Goal: Task Accomplishment & Management: Manage account settings

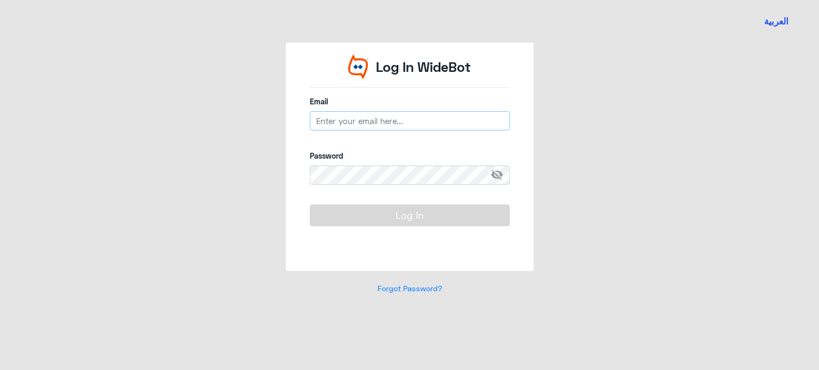
type input "[EMAIL_ADDRESS][DOMAIN_NAME]"
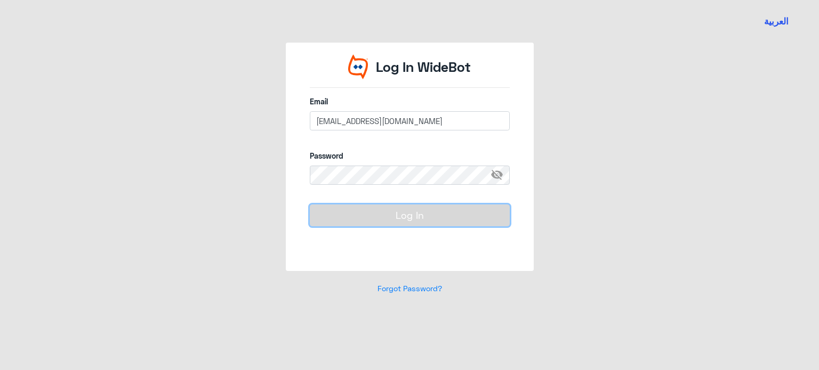
click at [437, 213] on button "Log In" at bounding box center [410, 215] width 200 height 21
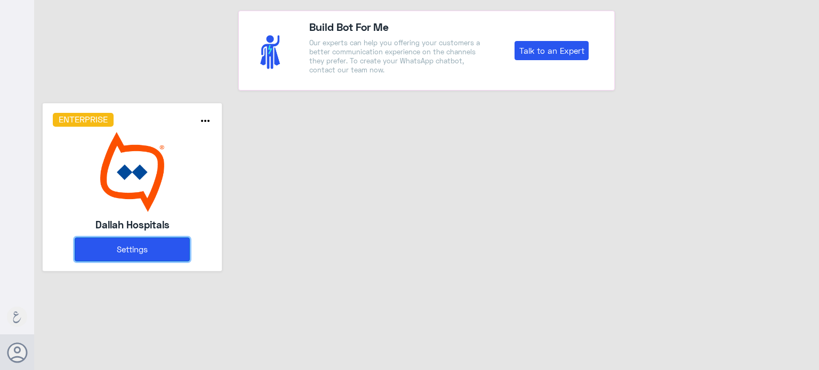
click at [151, 257] on button "Settings" at bounding box center [132, 250] width 115 height 24
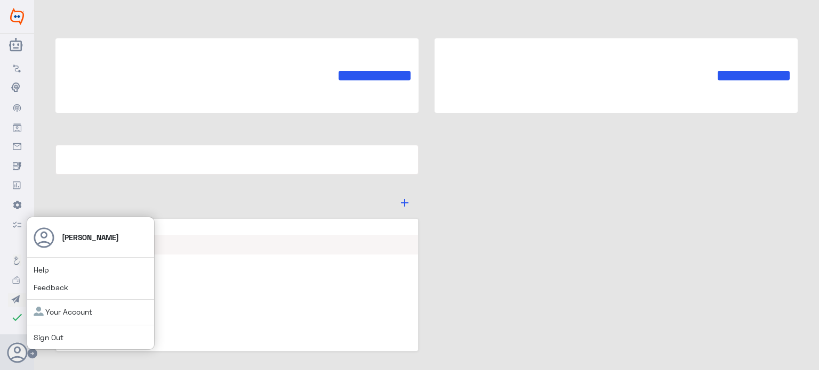
type input "Dallah Hospitals"
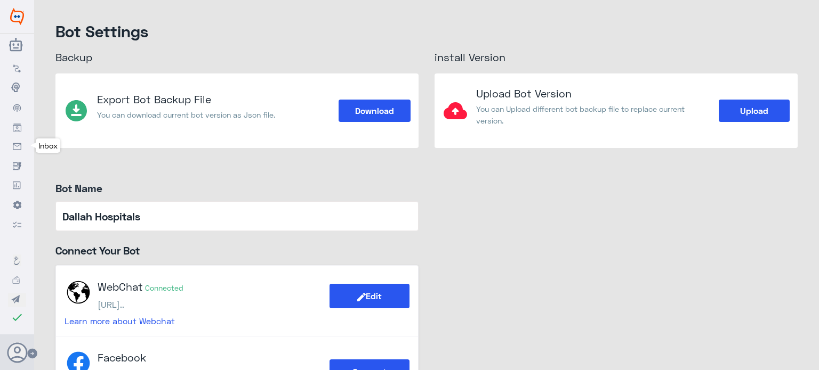
drag, startPoint x: 20, startPoint y: 147, endPoint x: 51, endPoint y: 147, distance: 30.9
click at [20, 147] on icon at bounding box center [17, 147] width 9 height 9
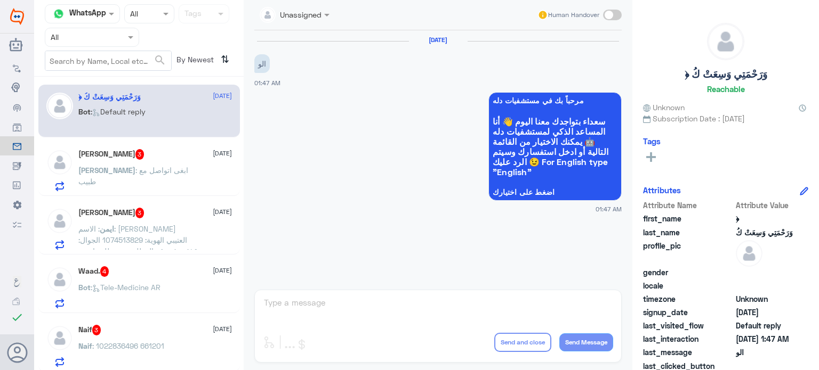
click at [90, 59] on input "text" at bounding box center [108, 60] width 126 height 19
click at [93, 33] on input "text" at bounding box center [79, 37] width 57 height 12
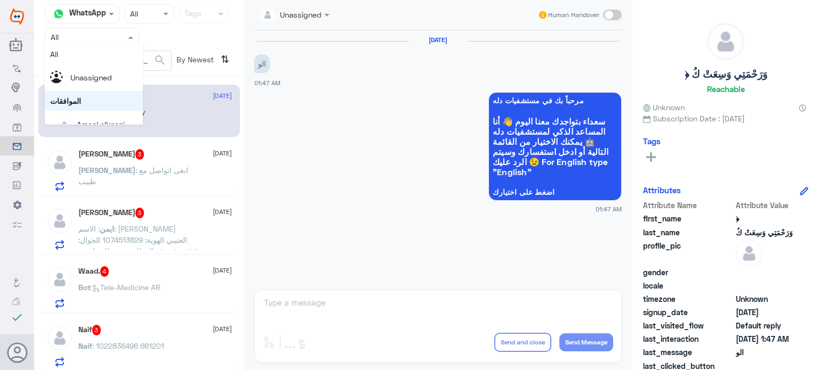
click at [79, 101] on div "الموافقات" at bounding box center [94, 101] width 98 height 20
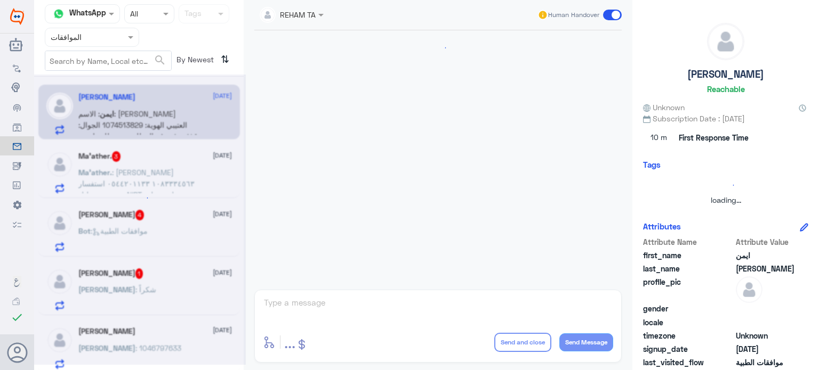
scroll to position [521, 0]
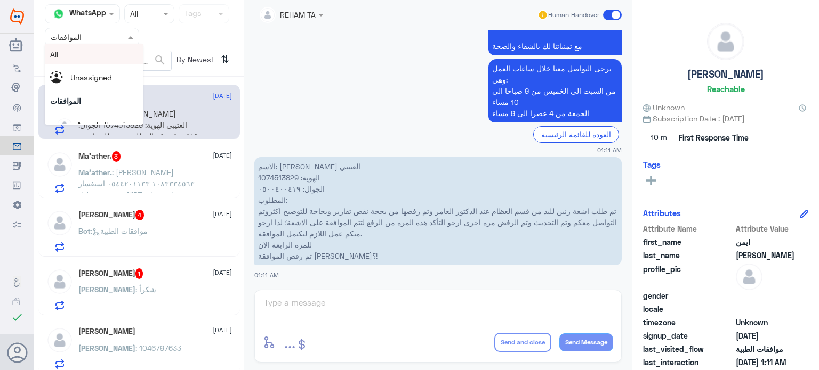
click at [232, 25] on nav "Channel WhatsApp Status × All Tags Assigned on الموافقات search By Newest ⇅ All…" at bounding box center [139, 40] width 210 height 73
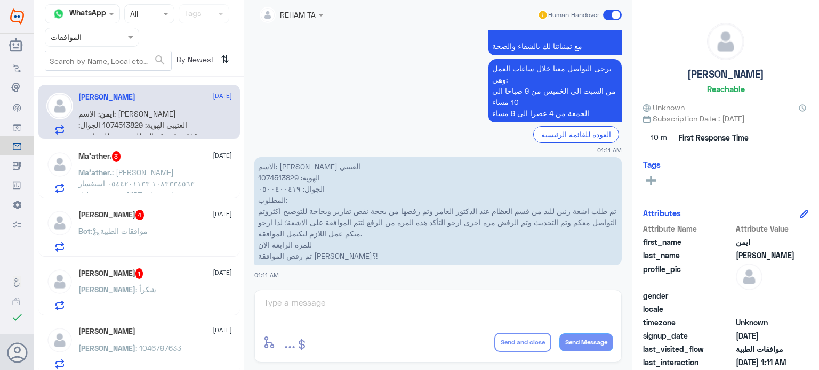
click at [145, 161] on div "Ma’ather. 3 [DATE]" at bounding box center [155, 156] width 154 height 11
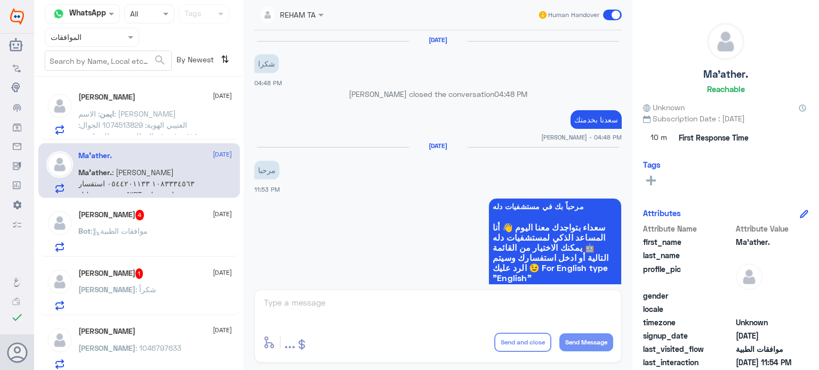
scroll to position [488, 0]
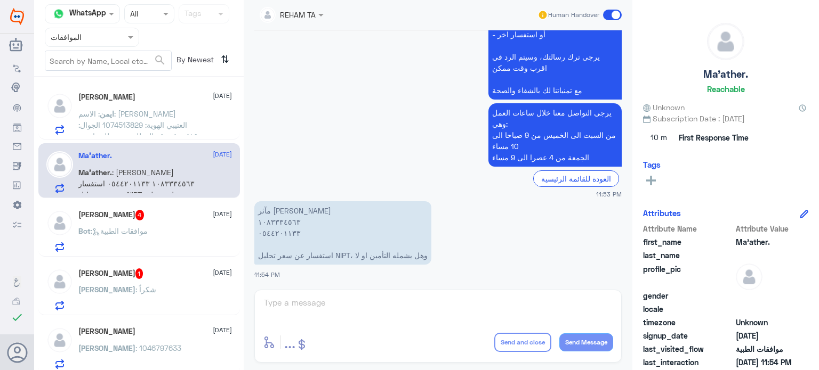
click at [175, 211] on div "[PERSON_NAME] 4 [DATE]" at bounding box center [155, 215] width 154 height 11
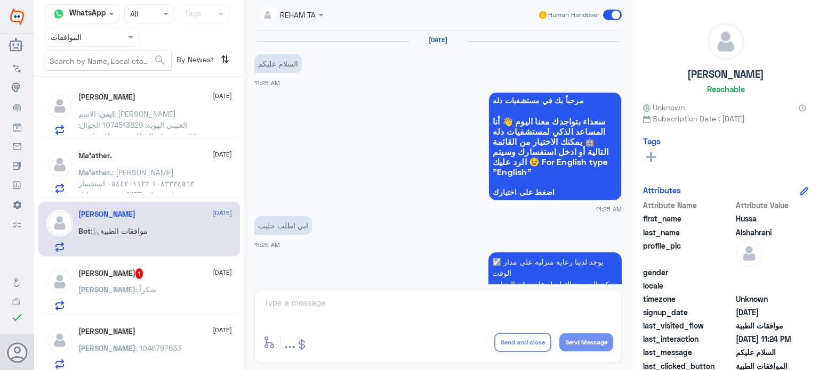
scroll to position [680, 0]
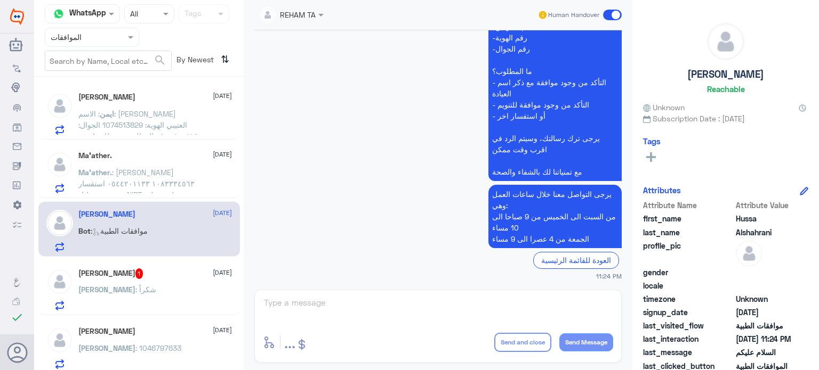
click at [161, 273] on div "[PERSON_NAME] 1 [DATE]" at bounding box center [155, 274] width 154 height 11
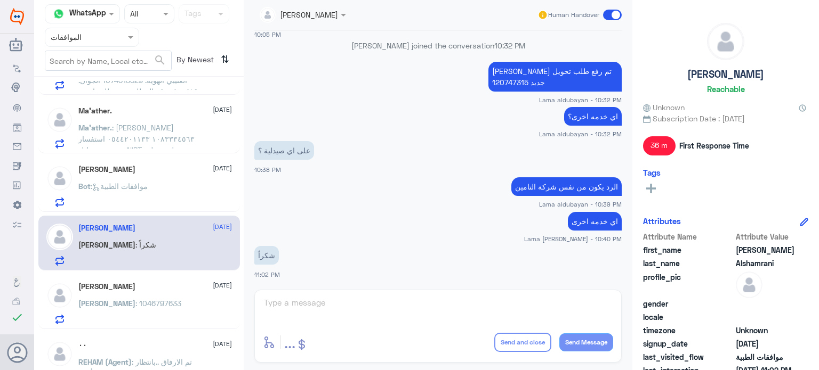
scroll to position [107, 0]
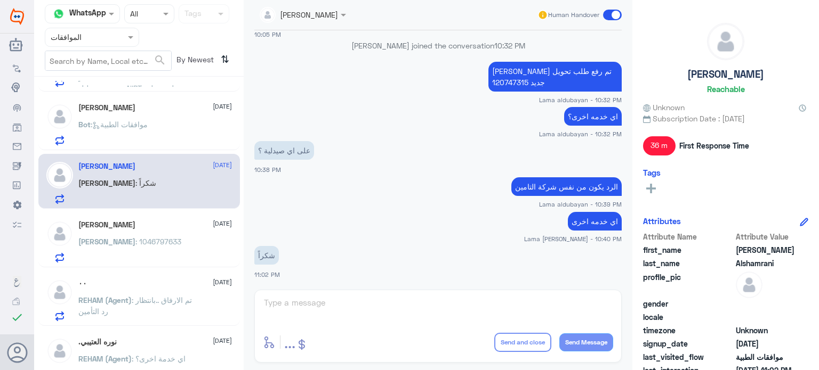
click at [149, 239] on span ": 1046797633" at bounding box center [158, 241] width 46 height 9
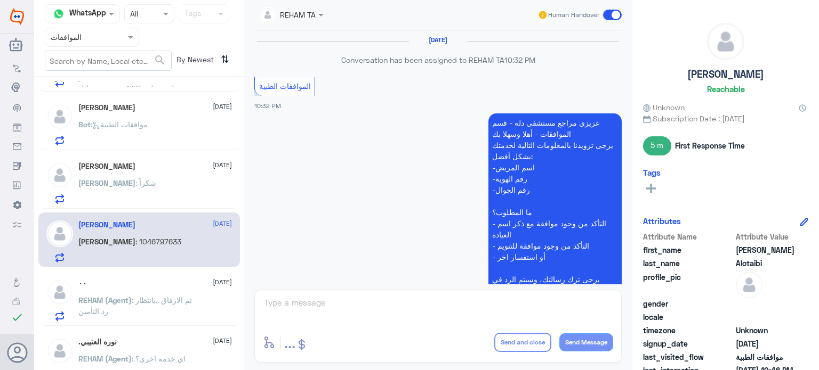
scroll to position [373, 0]
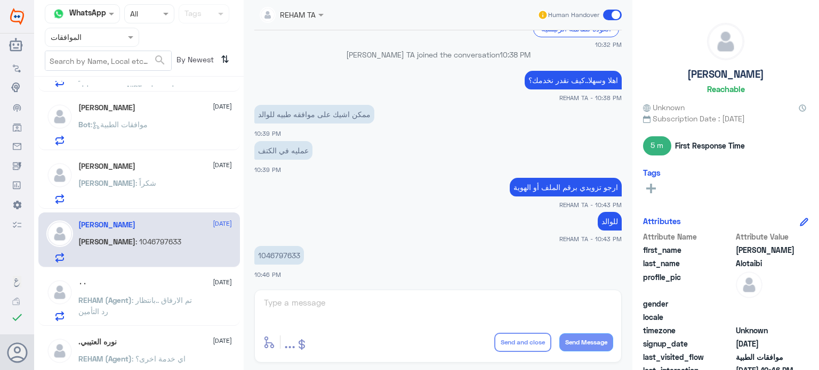
click at [140, 296] on span ": تم الارفاق ..بانتظار رد التأمين" at bounding box center [135, 306] width 114 height 20
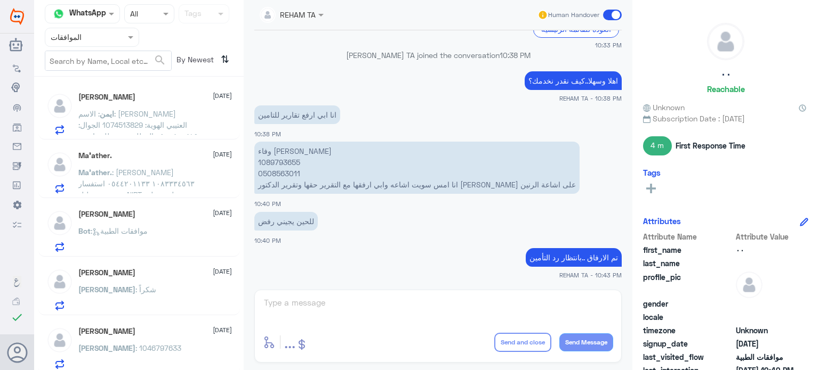
click at [141, 111] on span ": الاسم: [PERSON_NAME] العتيبي الهوية: 1074513829 الجوال: ٠٥٠٠٤٠٠٤١٩ المطلوب: ت…" at bounding box center [138, 175] width 120 height 132
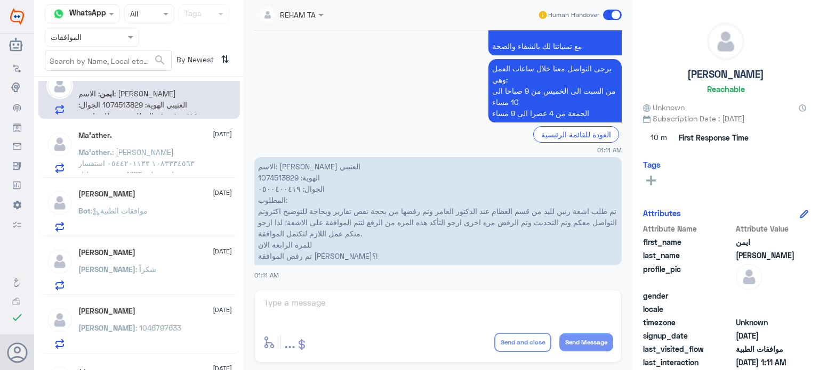
scroll to position [21, 0]
click at [133, 152] on span ": [PERSON_NAME] ١٠٨٣٣٣٤٥٦٣ ٠٥٤٤٢٠١١٣٣ استفسار عن سعر تحليل NIPT، وهل يشمله التأ…" at bounding box center [136, 168] width 116 height 43
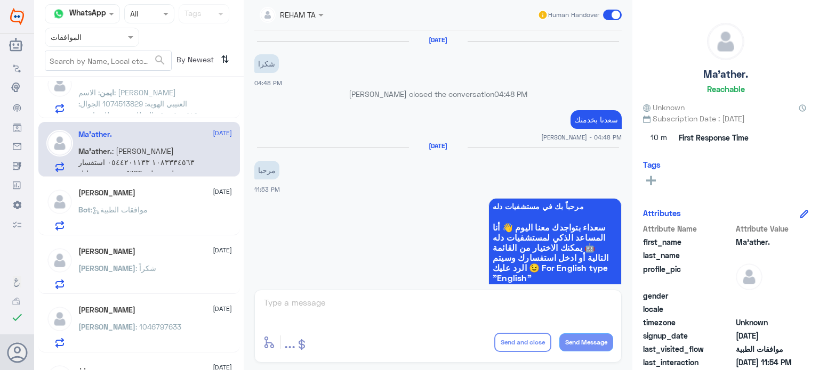
scroll to position [488, 0]
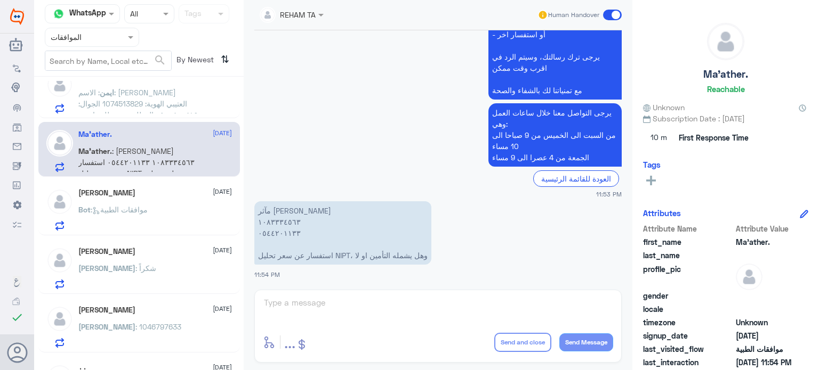
click at [123, 200] on div "[PERSON_NAME] [DATE] Bot : موافقات الطبية" at bounding box center [155, 210] width 154 height 42
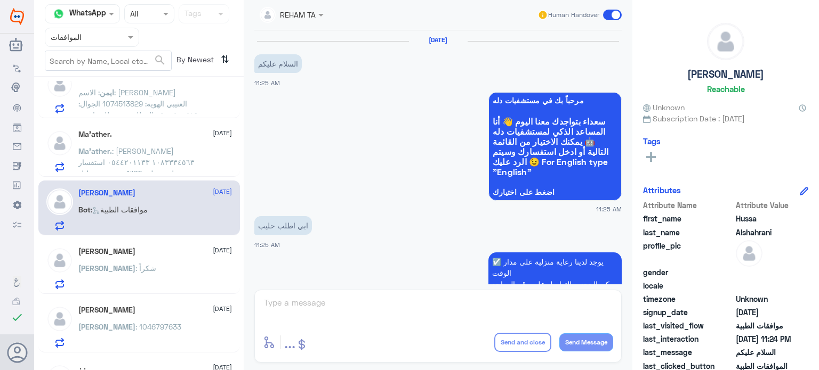
scroll to position [680, 0]
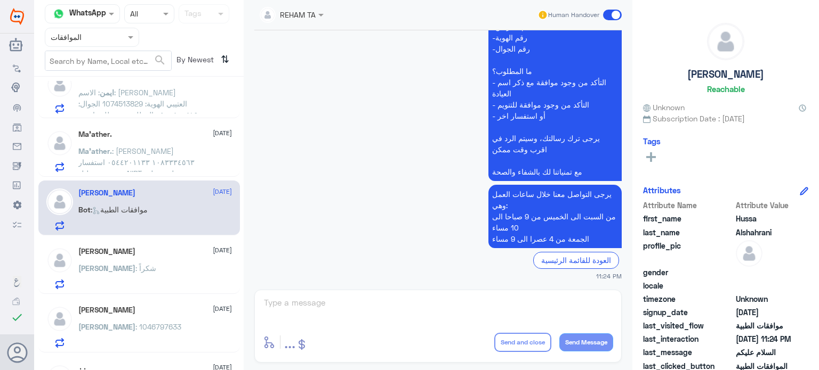
click at [112, 256] on div "[PERSON_NAME] [DATE][PERSON_NAME] : شكراً" at bounding box center [155, 268] width 154 height 42
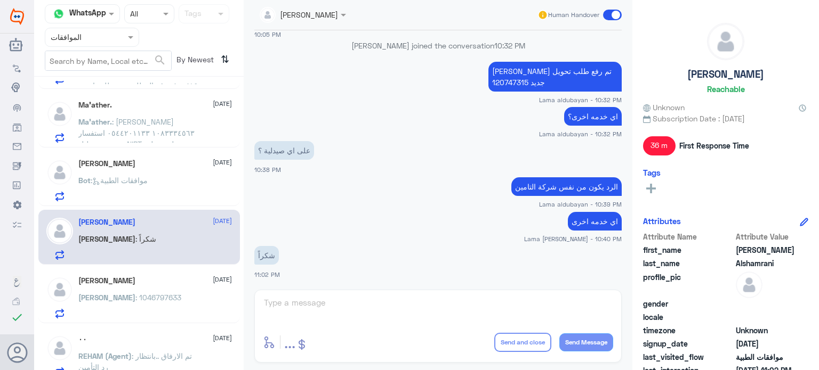
scroll to position [128, 0]
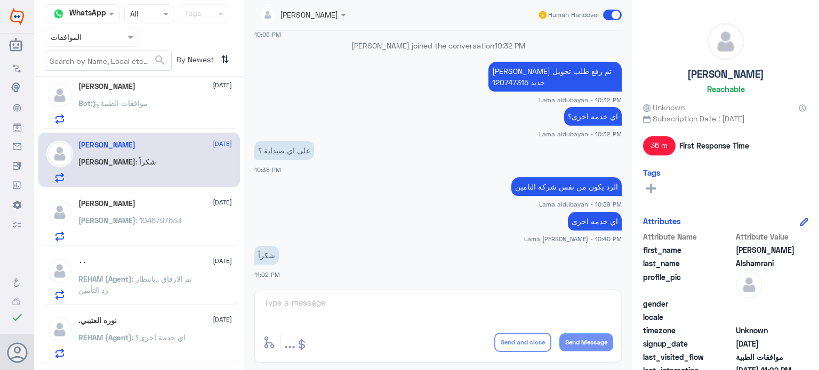
click at [127, 211] on div "[PERSON_NAME] [DATE][PERSON_NAME] : 1046797633" at bounding box center [155, 220] width 154 height 42
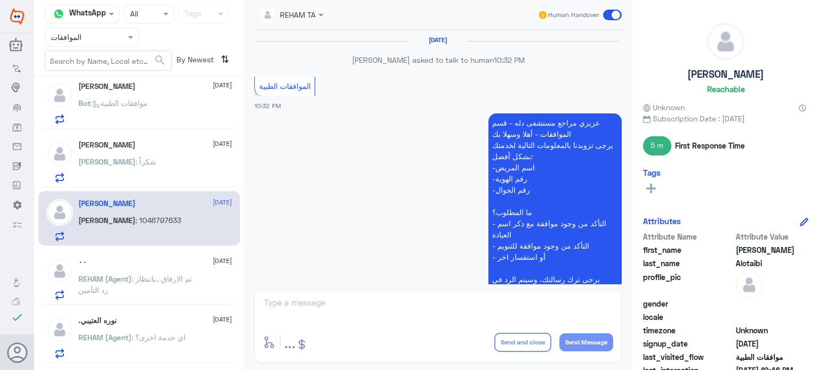
scroll to position [373, 0]
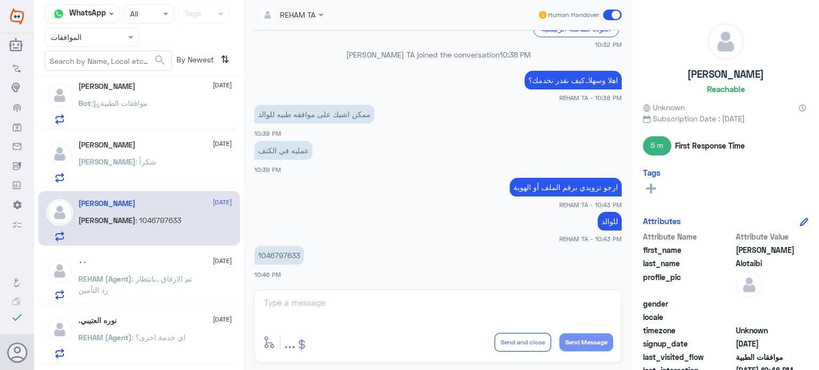
click at [117, 272] on div "٠٠ [DATE][PERSON_NAME] (Agent) : تم الارفاق ..بانتظار رد التأمين" at bounding box center [155, 279] width 154 height 42
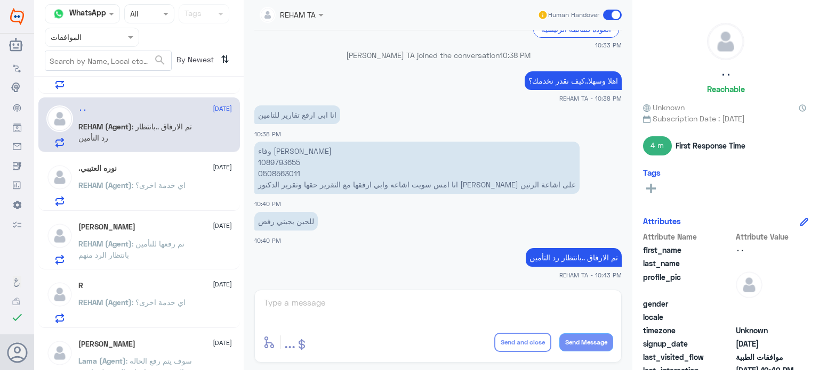
scroll to position [235, 0]
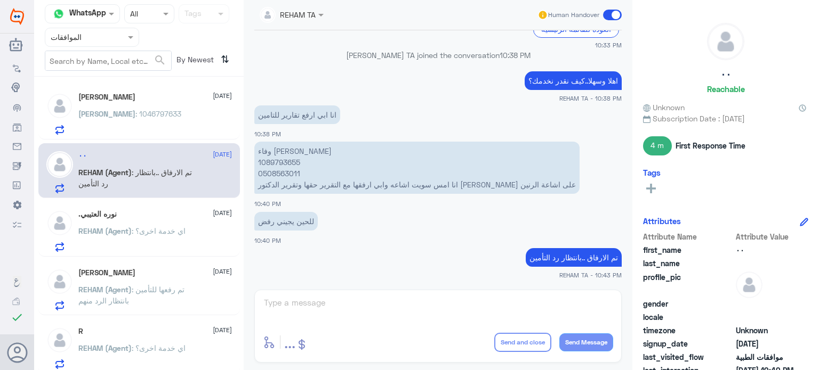
click at [120, 225] on p "REHAM (Agent) : اي خدمة اخرى؟" at bounding box center [131, 238] width 107 height 27
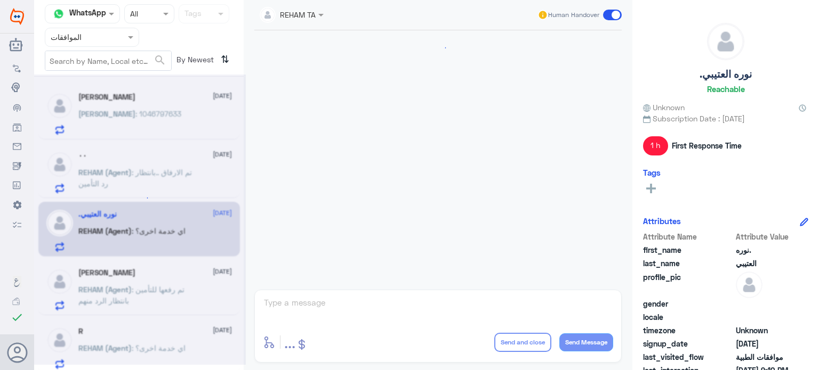
scroll to position [159, 0]
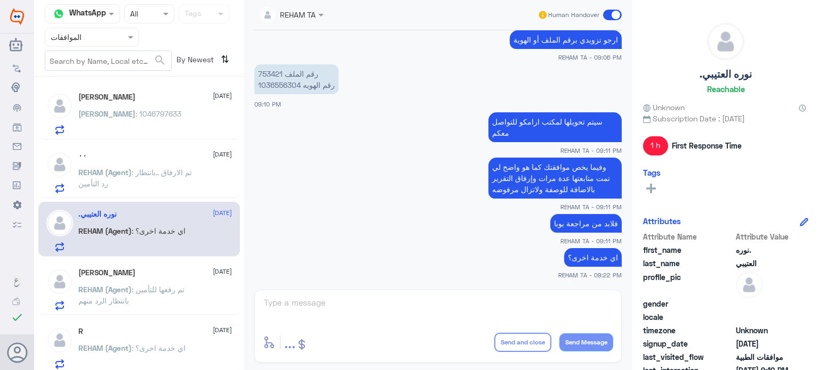
click at [143, 276] on div "[PERSON_NAME] [DATE]" at bounding box center [155, 273] width 154 height 9
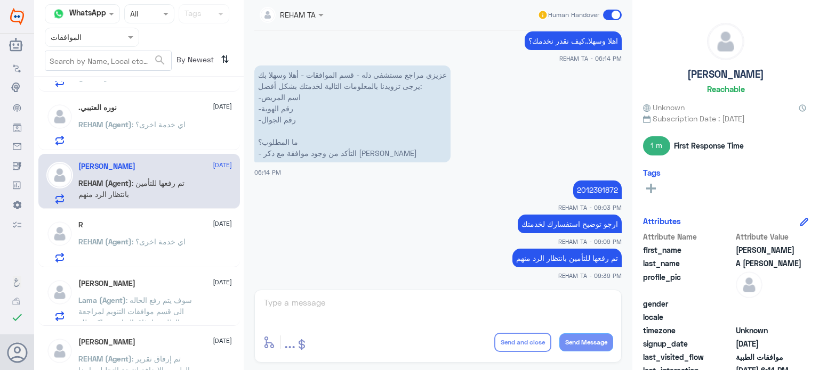
click at [126, 238] on span "REHAM (Agent)" at bounding box center [104, 241] width 53 height 9
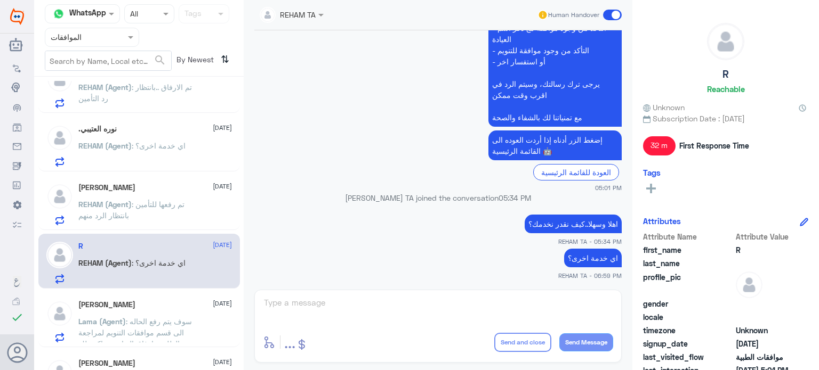
click at [139, 311] on div "Hossam Eljbaly [DATE] Lama (Agent) : سوف يتم رفع الحاله الى قسم موافقات التنويم…" at bounding box center [155, 322] width 154 height 42
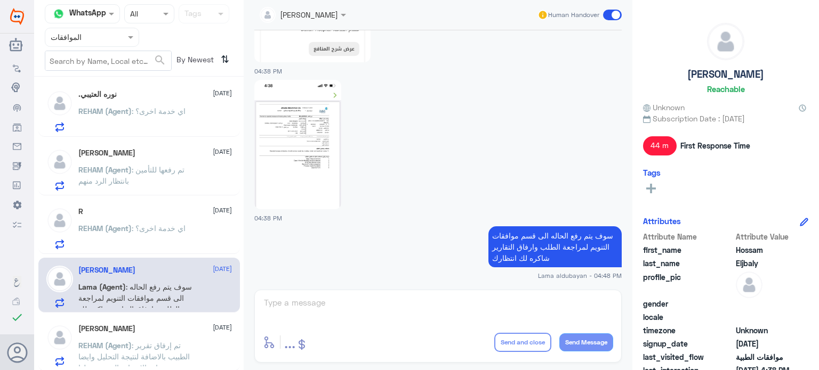
click at [114, 334] on div "[PERSON_NAME] [DATE][PERSON_NAME] (Agent) : تم إرفاق تقرير الطبيب بالاضافة لنتي…" at bounding box center [155, 346] width 154 height 42
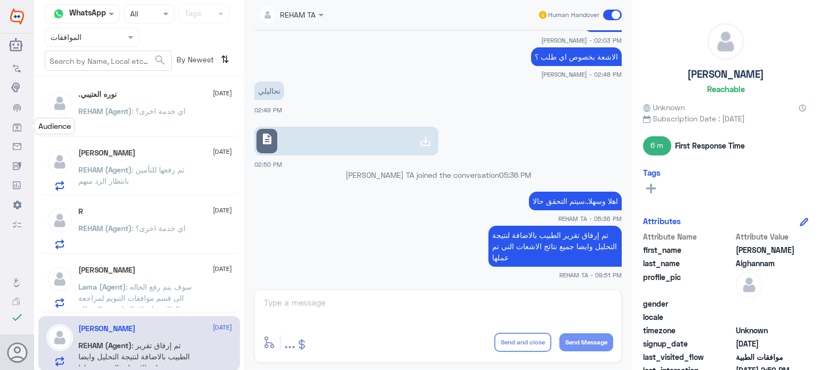
click at [15, 125] on icon at bounding box center [17, 127] width 9 height 9
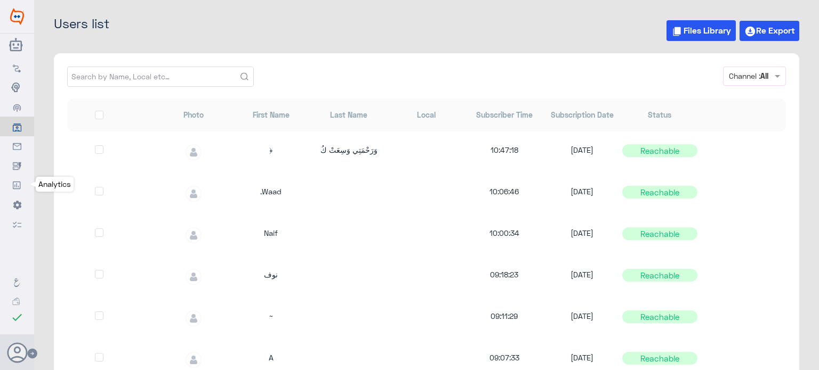
click at [15, 182] on use at bounding box center [16, 185] width 7 height 7
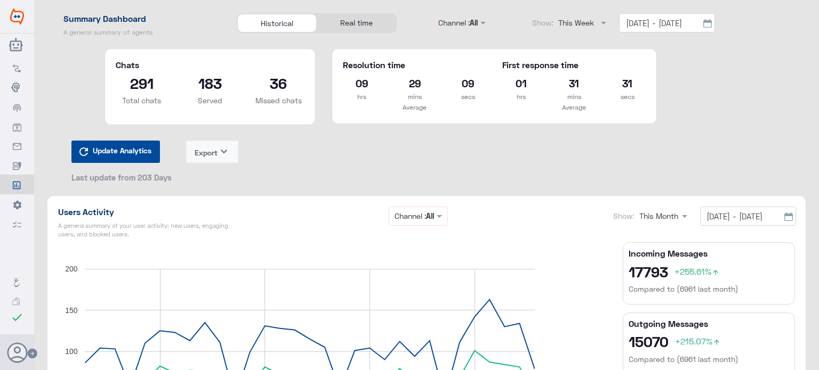
click at [367, 27] on div "Real time" at bounding box center [356, 23] width 79 height 19
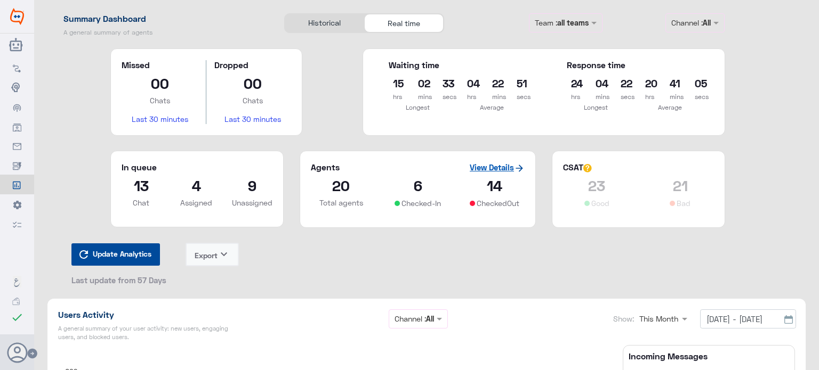
click at [502, 164] on link "View Details" at bounding box center [497, 168] width 55 height 10
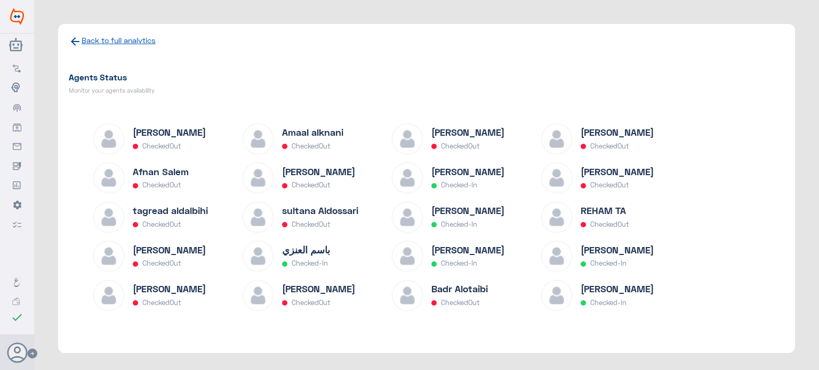
click at [125, 39] on link "Back to full analytics" at bounding box center [119, 40] width 74 height 9
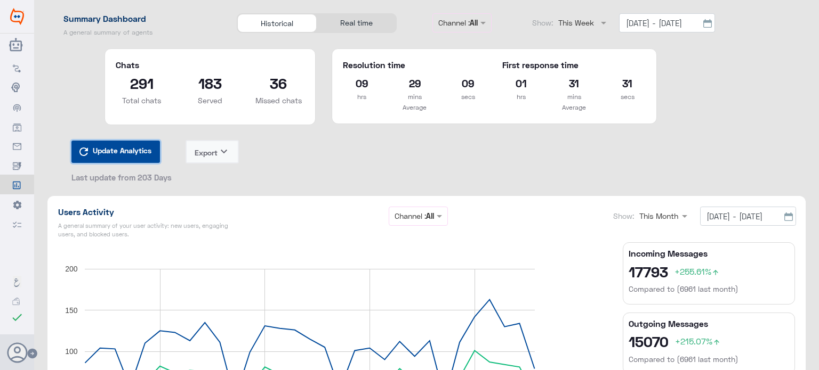
click at [90, 150] on span "Update Analytics" at bounding box center [122, 150] width 64 height 14
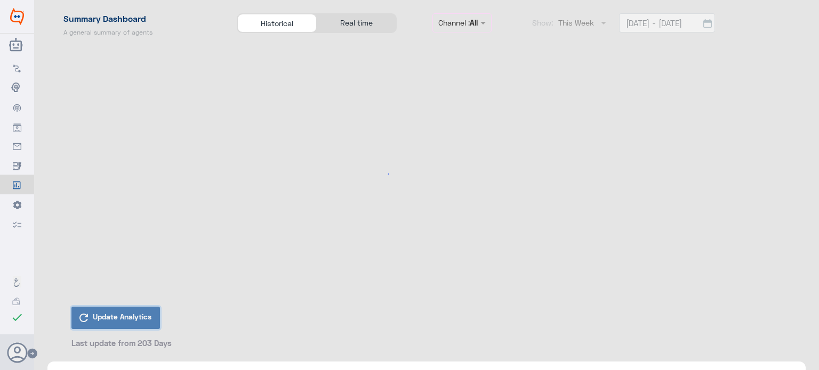
type input "[DATE] - [DATE]"
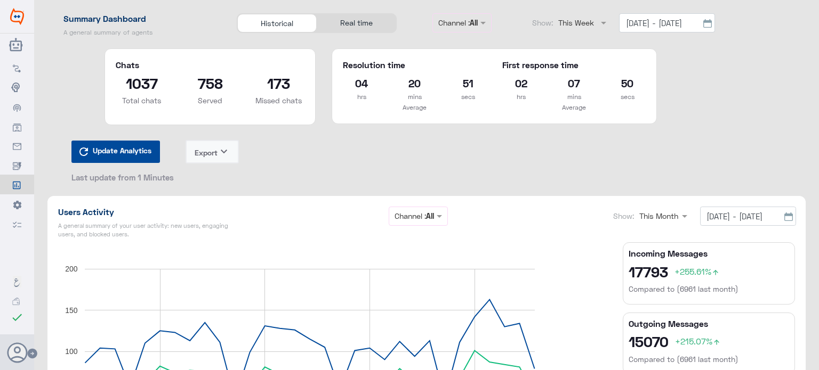
click at [355, 25] on div "Real time" at bounding box center [356, 23] width 79 height 19
type input "[DATE] - [DATE]"
type input "31/06/25 - [DATE]"
type input "[DATE] - [DATE]"
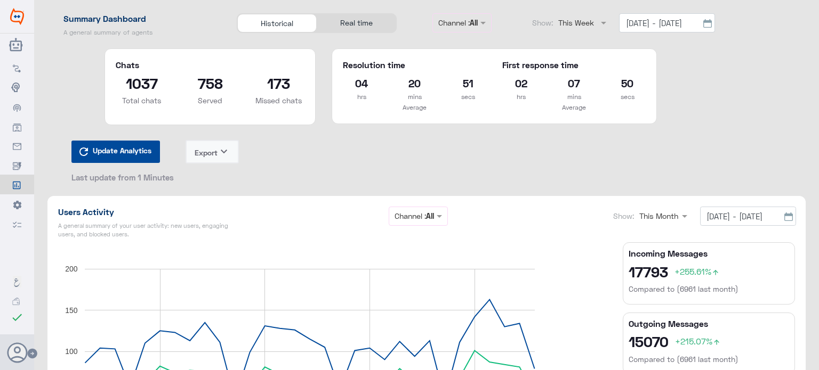
type input "[DATE] - [DATE]"
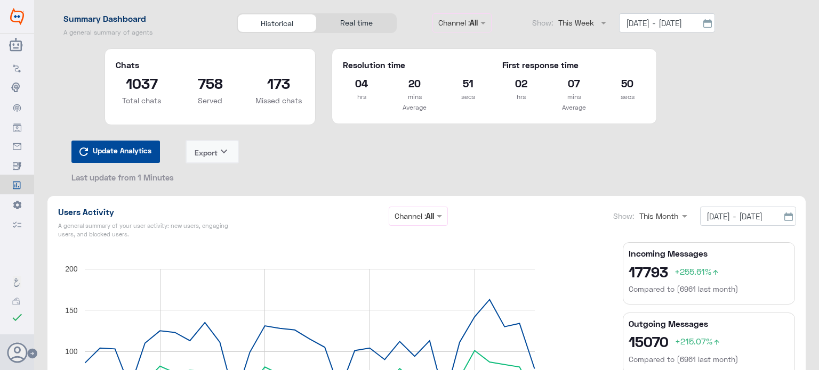
type input "[DATE] - [DATE]"
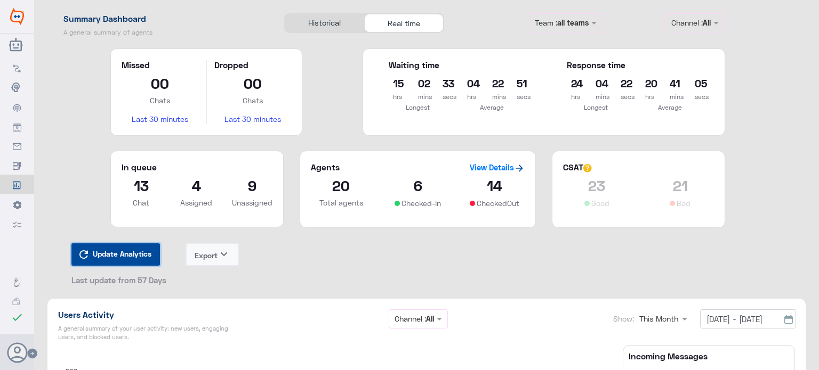
click at [117, 251] on span "Update Analytics" at bounding box center [122, 254] width 64 height 14
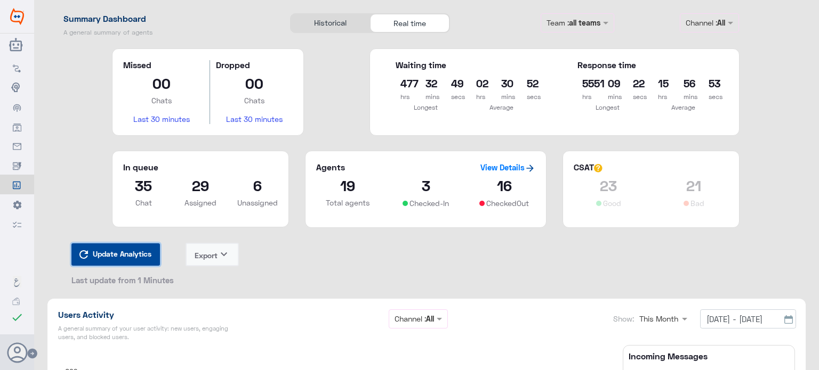
type input "[DATE] - [DATE]"
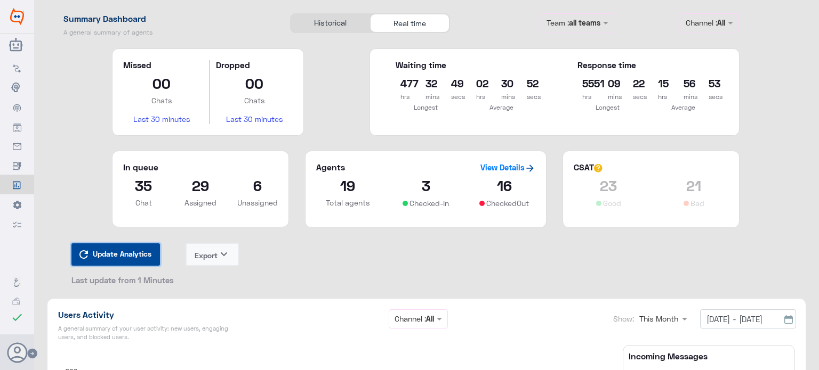
type input "[DATE] - [DATE]"
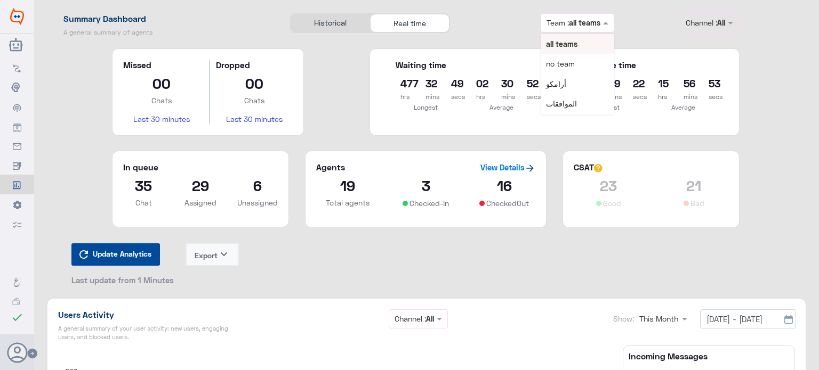
click at [584, 24] on div at bounding box center [577, 23] width 73 height 12
click at [501, 26] on div "Summary Dashboard A general summary of agents Historical Real time Team Team : …" at bounding box center [425, 26] width 756 height 27
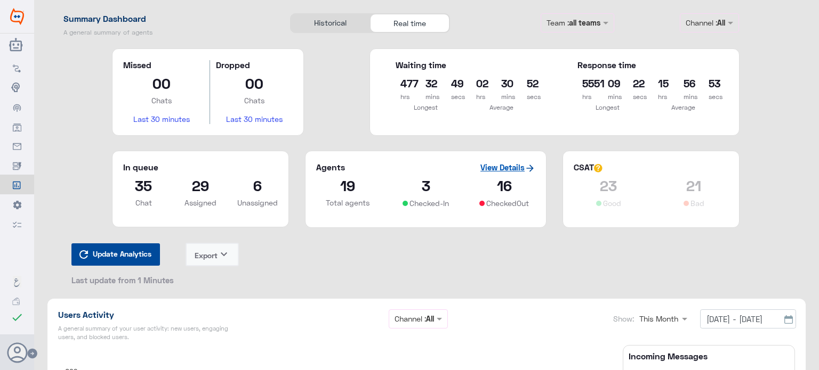
click at [504, 165] on link "View Details" at bounding box center [507, 168] width 55 height 10
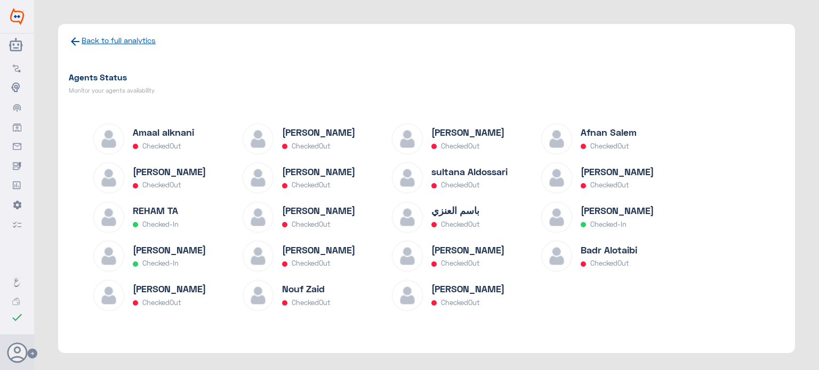
click at [115, 41] on link "Back to full analytics" at bounding box center [119, 40] width 74 height 9
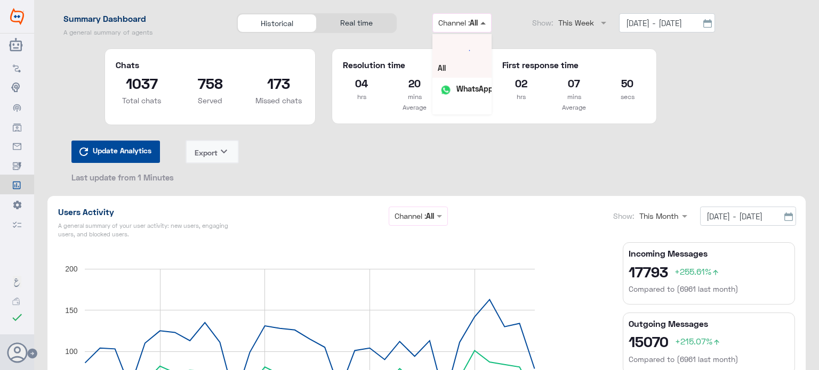
click at [480, 23] on span at bounding box center [482, 23] width 5 height 3
click at [461, 70] on b "WhatsApp" at bounding box center [474, 69] width 37 height 9
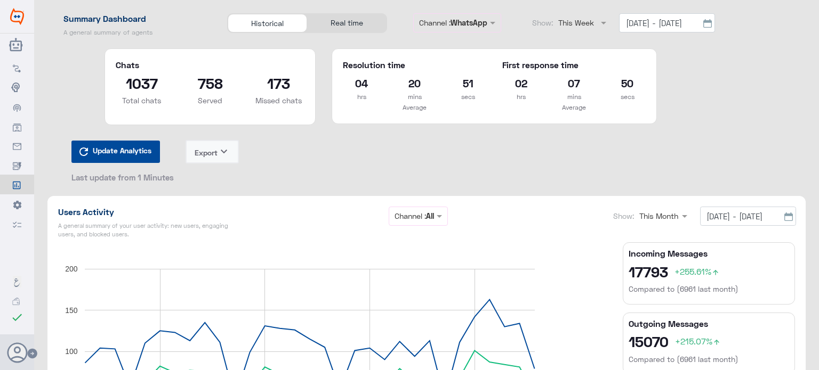
click at [580, 24] on input "Show:" at bounding box center [571, 22] width 26 height 12
click at [730, 58] on div "Summary Dashboard A general summary of agents Historical Real time Channel Chan…" at bounding box center [426, 104] width 774 height 183
click at [663, 25] on input "[DATE] - [DATE]" at bounding box center [667, 22] width 96 height 19
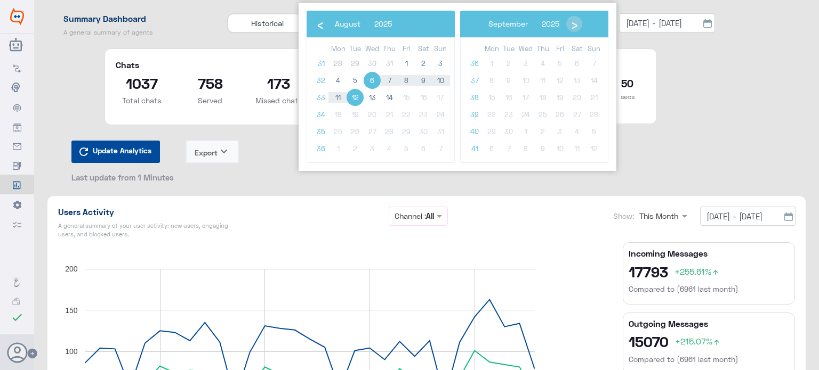
click at [358, 94] on span "12" at bounding box center [355, 97] width 17 height 17
click at [389, 95] on span "14" at bounding box center [389, 97] width 17 height 17
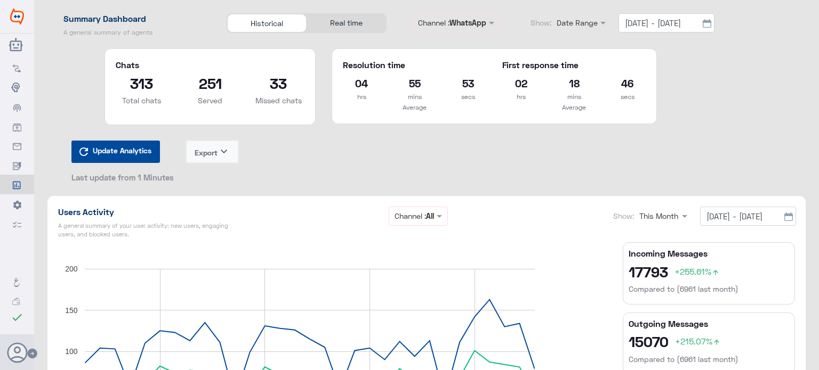
type input "[DATE] - [DATE]"
type input "31/06/25 - [DATE]"
type input "[DATE] - [DATE]"
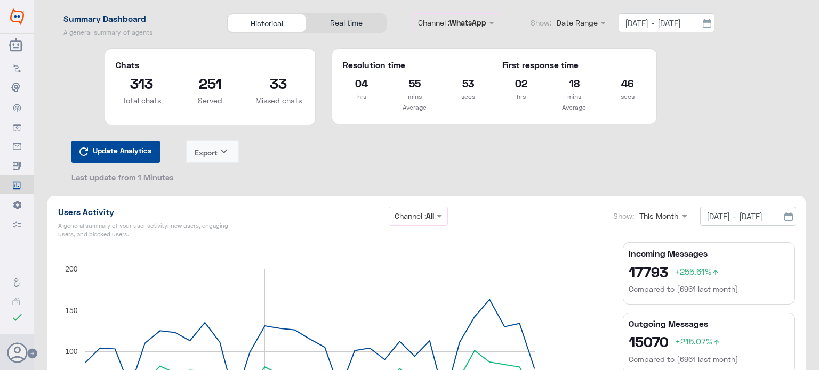
type input "[DATE] - [DATE]"
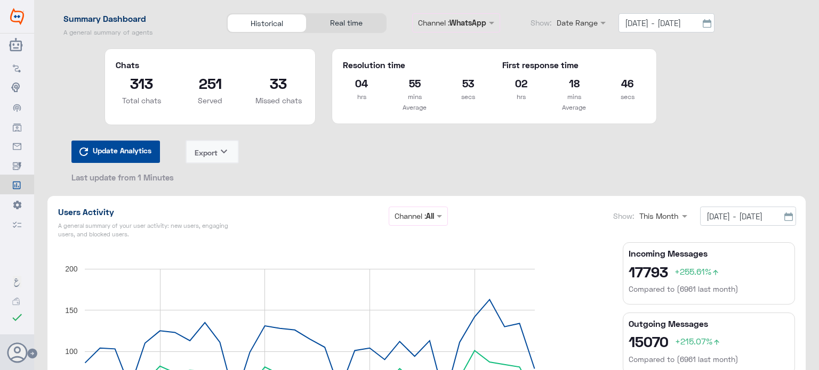
type input "[DATE] - [DATE]"
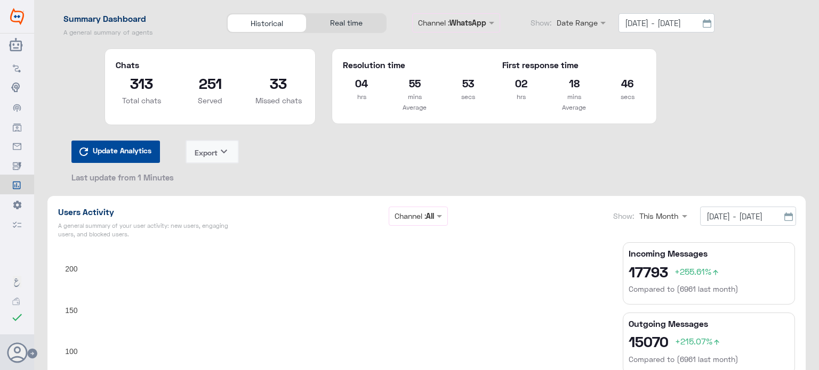
click at [339, 23] on div "Real time" at bounding box center [346, 23] width 79 height 19
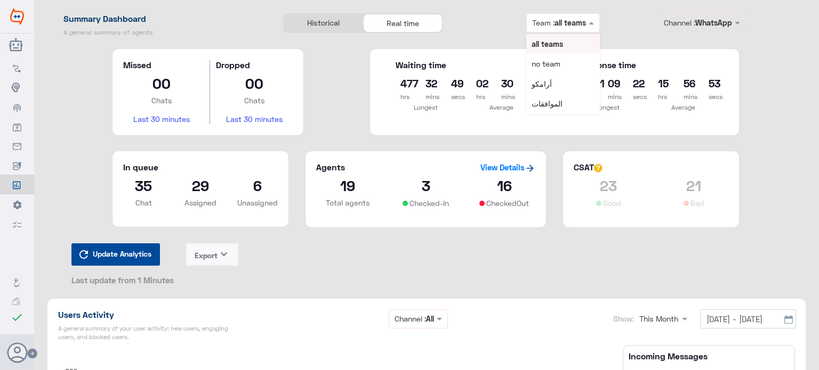
click at [578, 21] on div at bounding box center [563, 23] width 73 height 12
click at [552, 106] on span "الموافقات" at bounding box center [546, 103] width 31 height 9
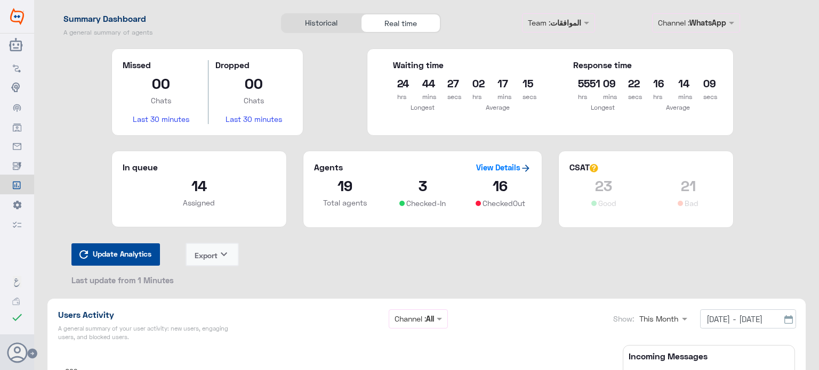
type input "[DATE] - [DATE]"
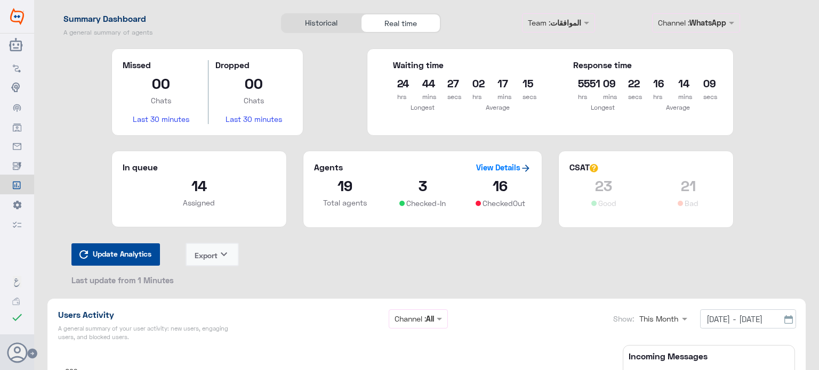
type input "[DATE] - [DATE]"
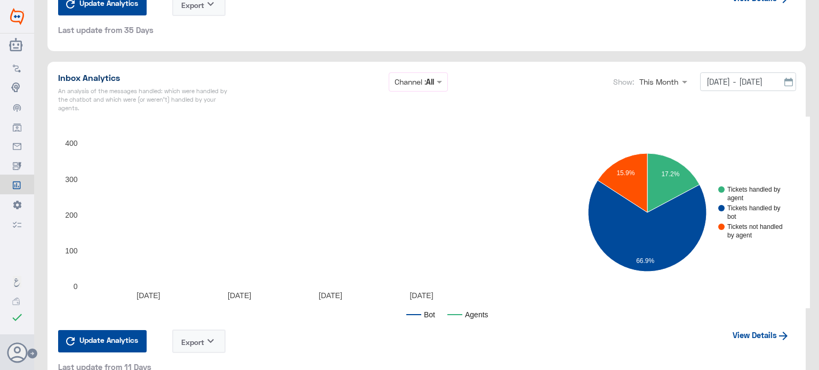
scroll to position [2079, 0]
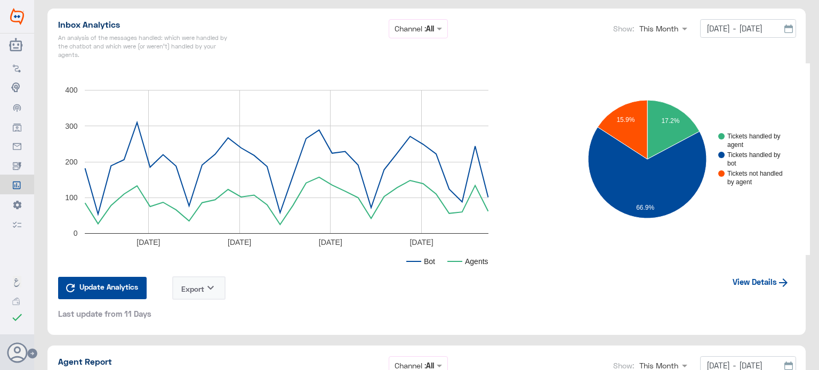
click at [663, 25] on div at bounding box center [663, 28] width 59 height 12
click at [682, 49] on span "This Week" at bounding box center [692, 49] width 36 height 9
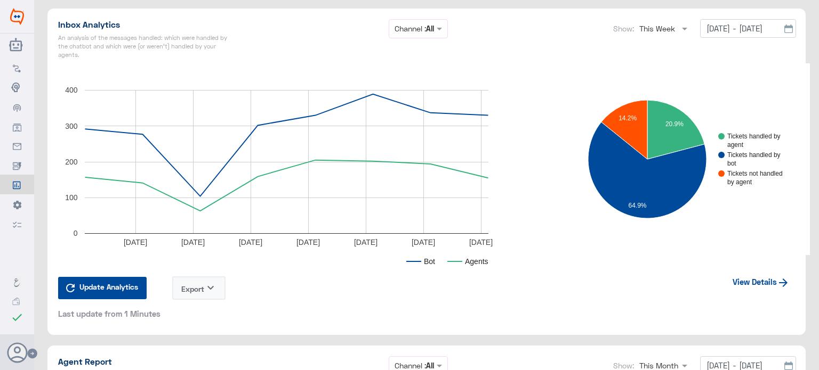
click at [409, 25] on input "Show:" at bounding box center [407, 28] width 26 height 12
click at [428, 71] on b "WhatsApp" at bounding box center [431, 75] width 37 height 9
click at [98, 286] on span "Update Analytics" at bounding box center [109, 287] width 64 height 14
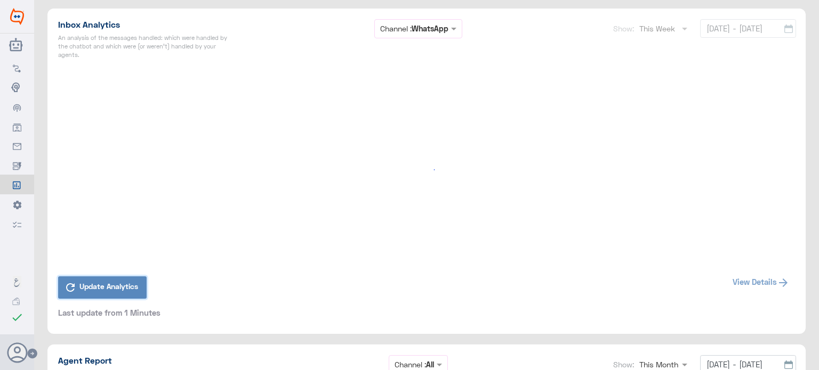
type input "[DATE] - [DATE]"
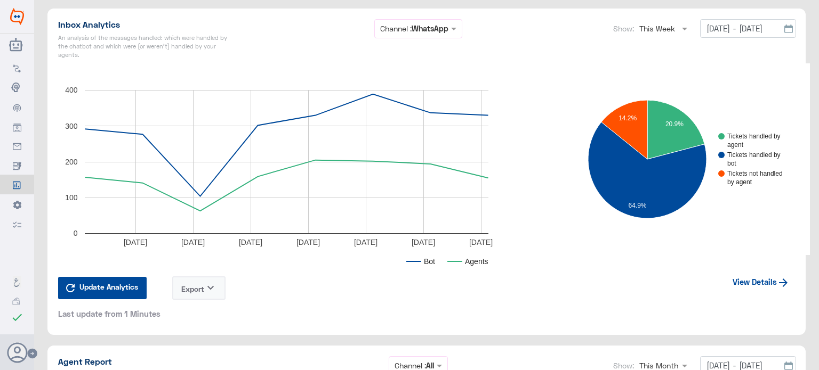
click at [758, 278] on link "View Details" at bounding box center [761, 282] width 68 height 20
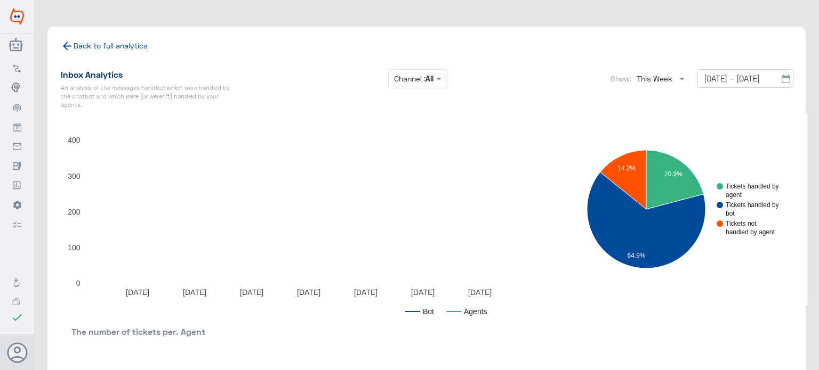
type input "[DATE] - [DATE]"
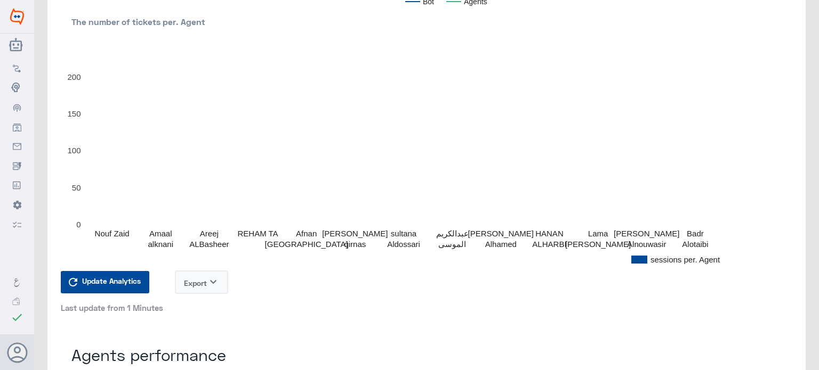
scroll to position [373, 0]
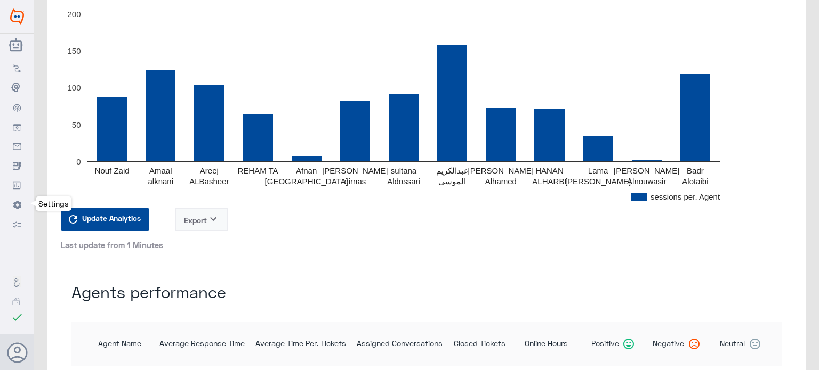
click at [21, 93] on icon at bounding box center [17, 88] width 12 height 12
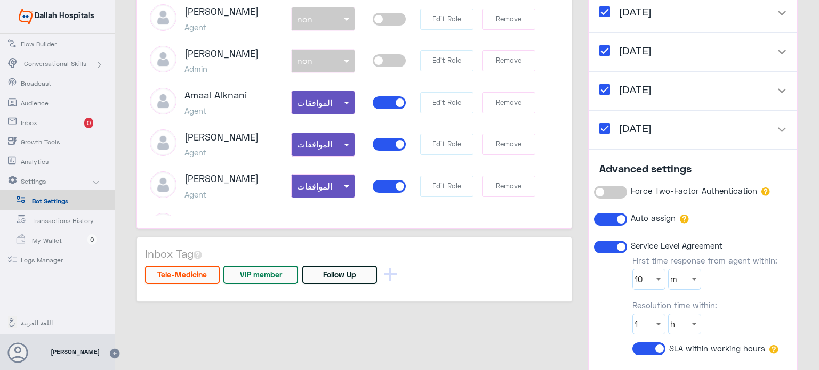
scroll to position [114, 0]
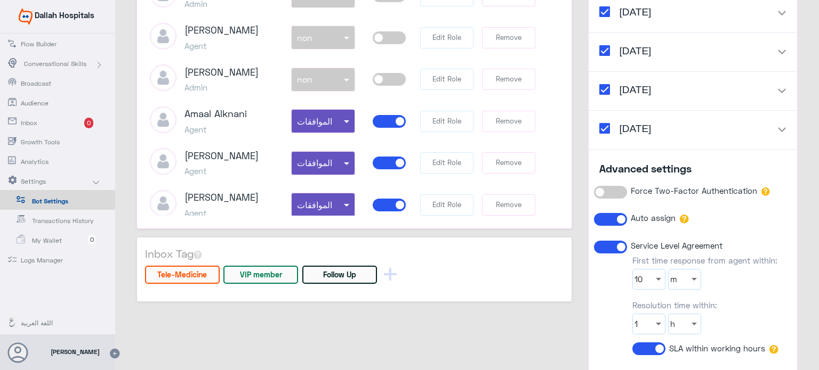
click at [382, 170] on span at bounding box center [389, 163] width 33 height 13
click at [0, 0] on input "checkbox" at bounding box center [0, 0] width 0 height 0
click at [390, 170] on span at bounding box center [389, 163] width 33 height 13
click at [0, 0] on input "checkbox" at bounding box center [0, 0] width 0 height 0
click at [341, 169] on span at bounding box center [347, 163] width 13 height 11
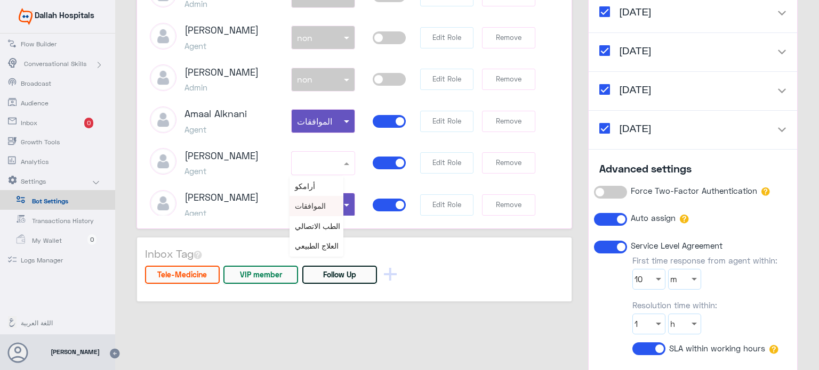
click at [324, 211] on span "الموافقات" at bounding box center [310, 206] width 31 height 9
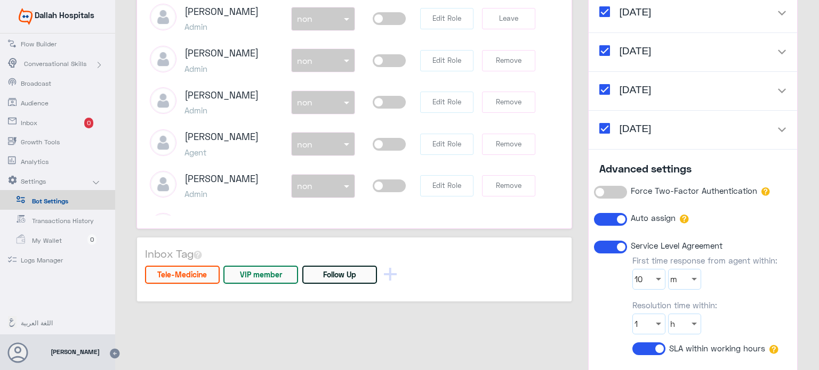
scroll to position [0, 0]
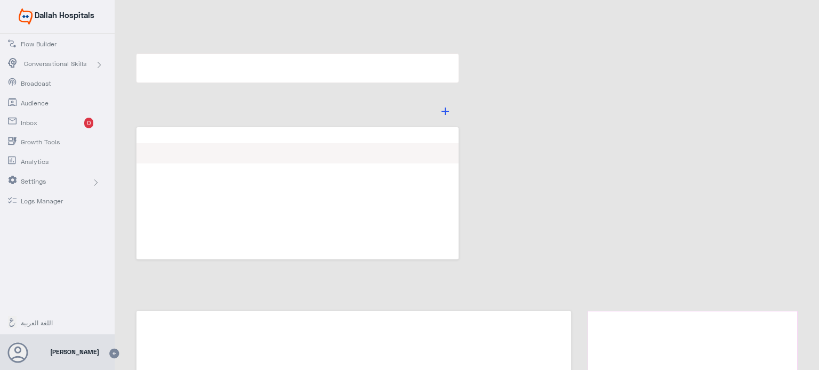
type input "Dallah Hospitals"
